Goal: Task Accomplishment & Management: Use online tool/utility

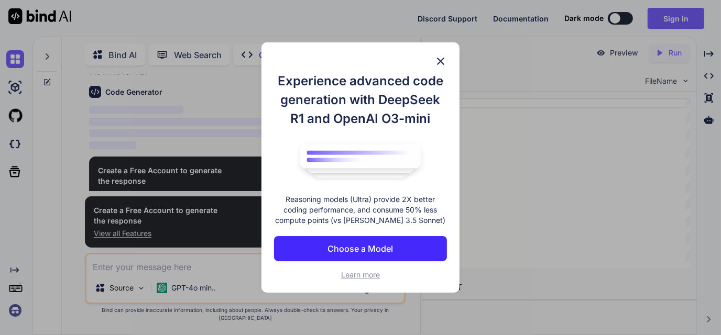
scroll to position [49, 0]
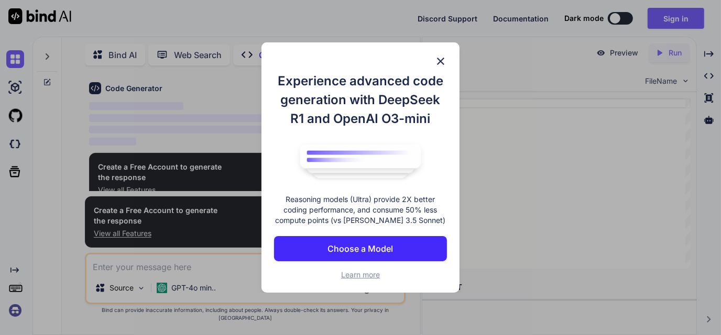
click at [433, 58] on div "Experience advanced code generation with DeepSeek R1 and OpenAI O3-mini Reasoni…" at bounding box center [361, 167] width 198 height 251
click at [443, 61] on img at bounding box center [441, 61] width 13 height 13
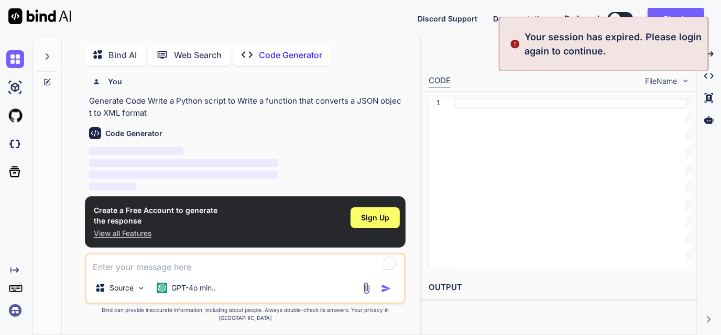
type textarea "x"
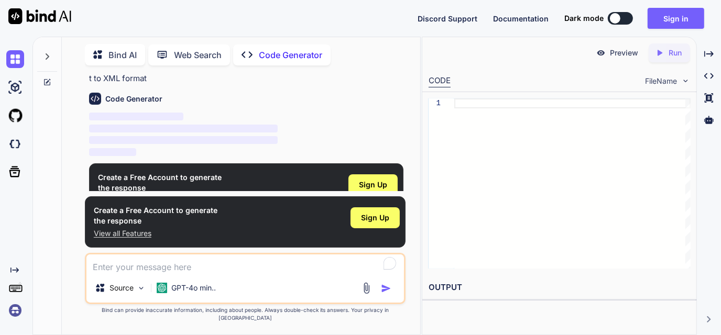
scroll to position [58, 0]
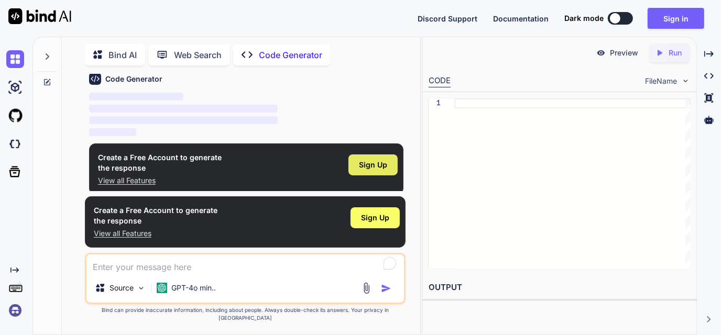
click at [381, 160] on span "Sign Up" at bounding box center [373, 165] width 28 height 10
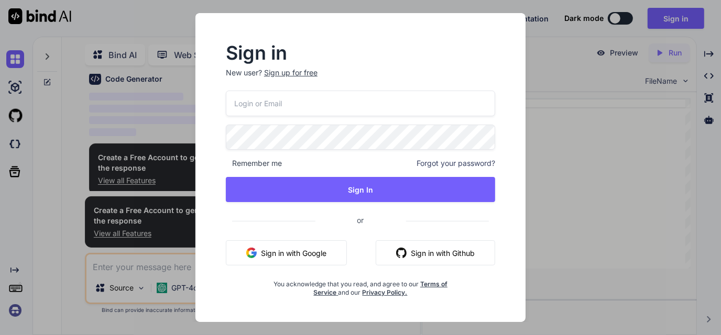
click at [324, 256] on button "Sign in with Google" at bounding box center [286, 253] width 121 height 25
